Goal: Use online tool/utility: Utilize a website feature to perform a specific function

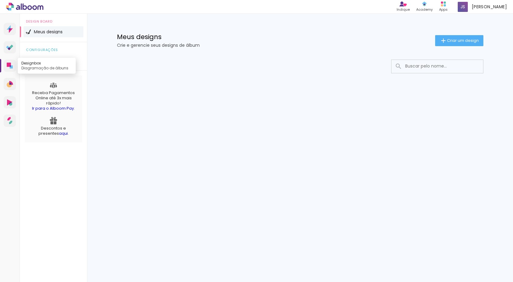
click at [9, 61] on link "Designbox Diagramação de álbuns" at bounding box center [10, 66] width 12 height 12
click at [9, 66] on icon at bounding box center [9, 65] width 4 height 4
click at [459, 42] on span "Criar um design" at bounding box center [463, 41] width 32 height 4
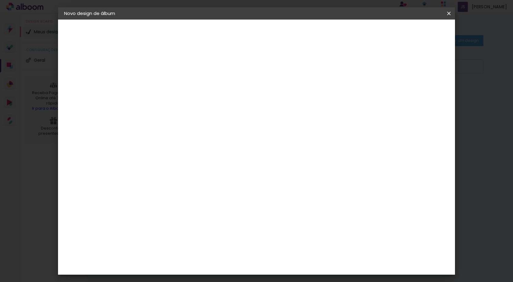
click at [164, 84] on input at bounding box center [164, 81] width 0 height 9
type input "[PERSON_NAME] 8 anos"
type paper-input "[PERSON_NAME] 8 anos"
click at [0, 0] on div "Informações Dê um título ao seu álbum. Avançar" at bounding box center [0, 0] width 0 height 0
click at [227, 32] on paper-button "Avançar" at bounding box center [212, 32] width 30 height 10
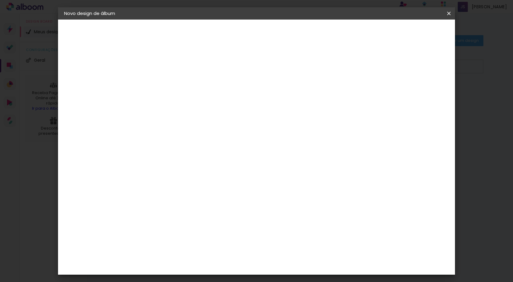
scroll to position [275, 0]
click at [169, 167] on div "Clic Pro" at bounding box center [164, 172] width 9 height 10
click at [0, 0] on slot "Avançar" at bounding box center [0, 0] width 0 height 0
click at [188, 102] on input "text" at bounding box center [176, 106] width 24 height 9
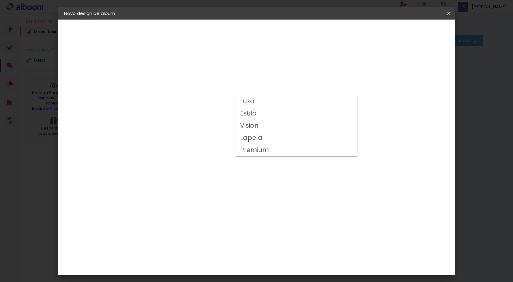
click at [260, 101] on paper-item "Luxo" at bounding box center [296, 101] width 122 height 12
type input "Luxo"
click at [205, 174] on span "20 × 25" at bounding box center [191, 182] width 28 height 16
click at [0, 0] on slot "Avançar" at bounding box center [0, 0] width 0 height 0
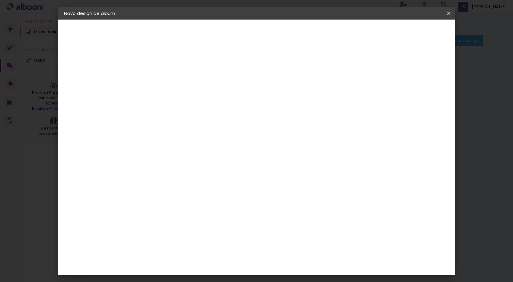
click at [411, 35] on span "Iniciar design" at bounding box center [397, 32] width 28 height 4
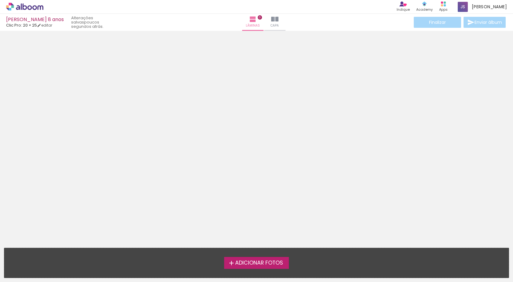
click at [246, 261] on span "Adicionar Fotos" at bounding box center [259, 263] width 48 height 6
click at [0, 0] on input "file" at bounding box center [0, 0] width 0 height 0
